Goal: Find specific page/section: Find specific page/section

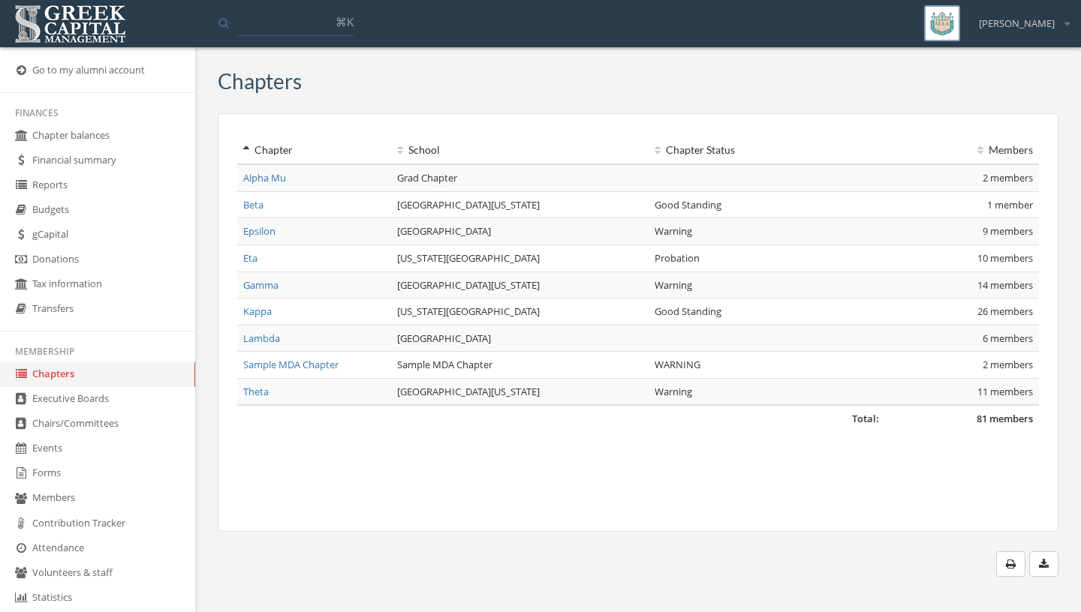
click at [48, 447] on link "Events" at bounding box center [97, 449] width 195 height 25
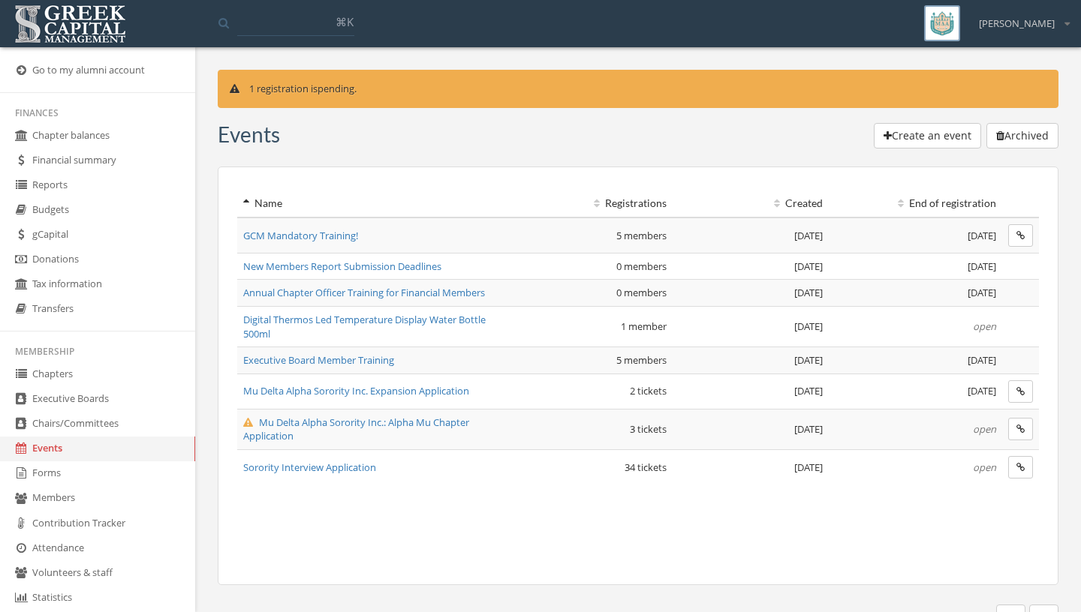
click at [83, 377] on link "Chapters" at bounding box center [97, 374] width 195 height 25
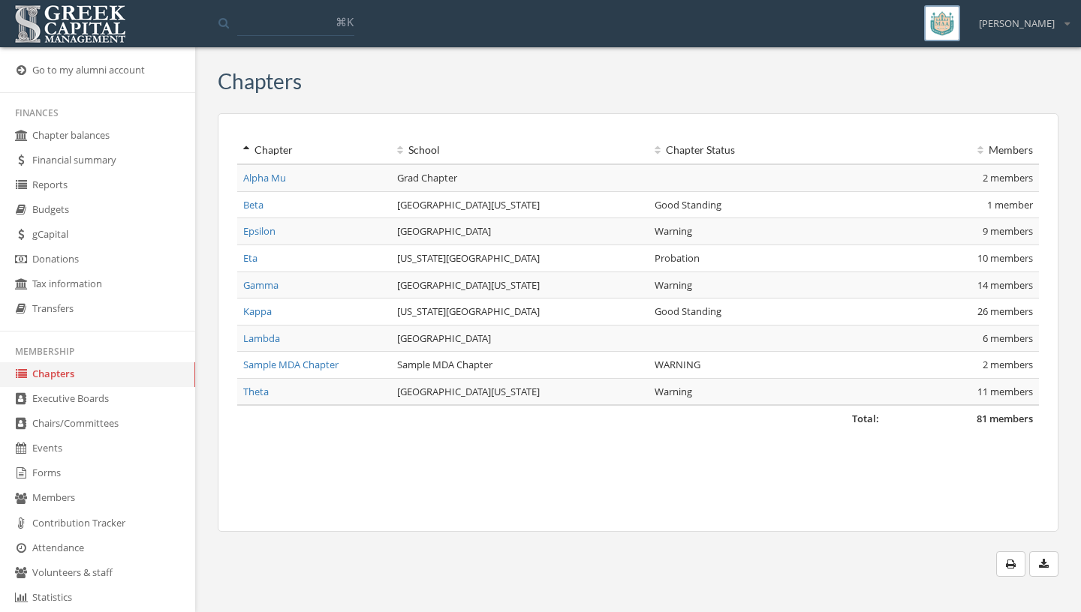
click at [264, 315] on link "Kappa" at bounding box center [257, 312] width 29 height 14
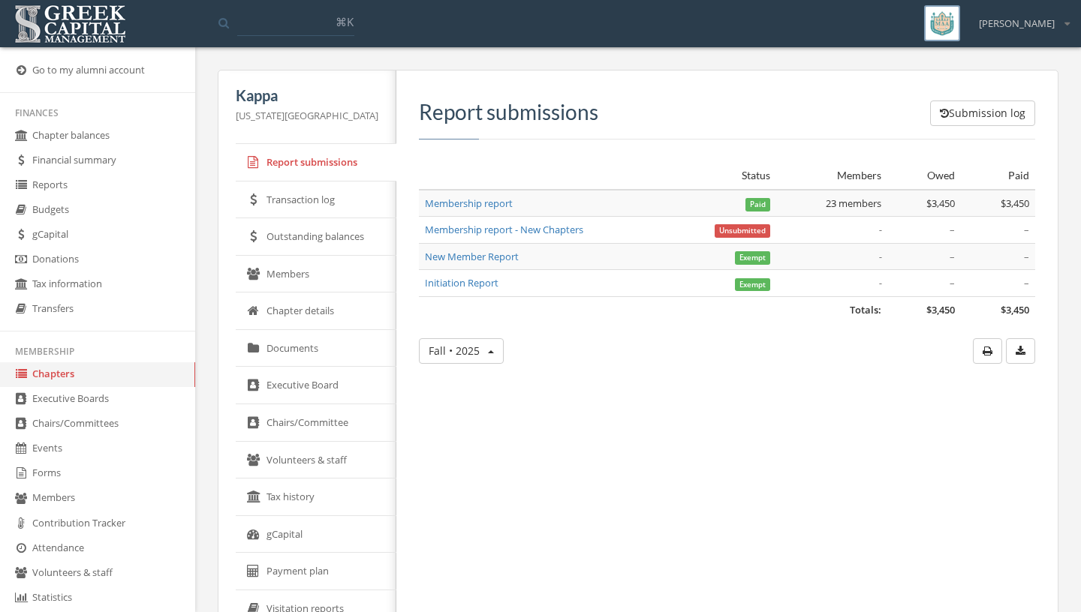
click at [271, 291] on link "Members" at bounding box center [316, 275] width 161 height 38
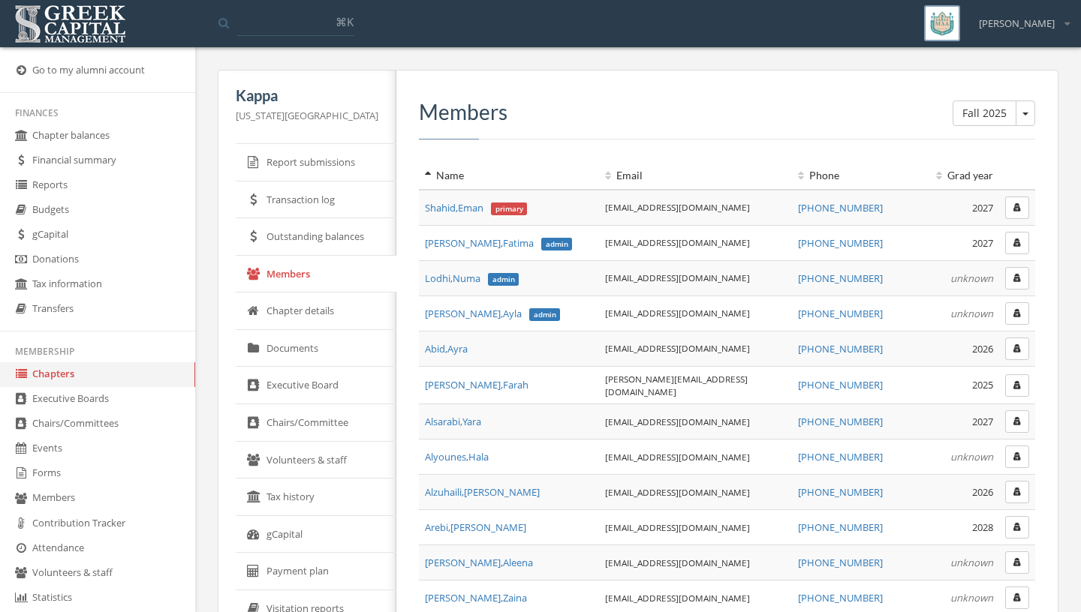
click at [1016, 207] on icon "button" at bounding box center [1017, 207] width 8 height 9
